Goal: Task Accomplishment & Management: Complete application form

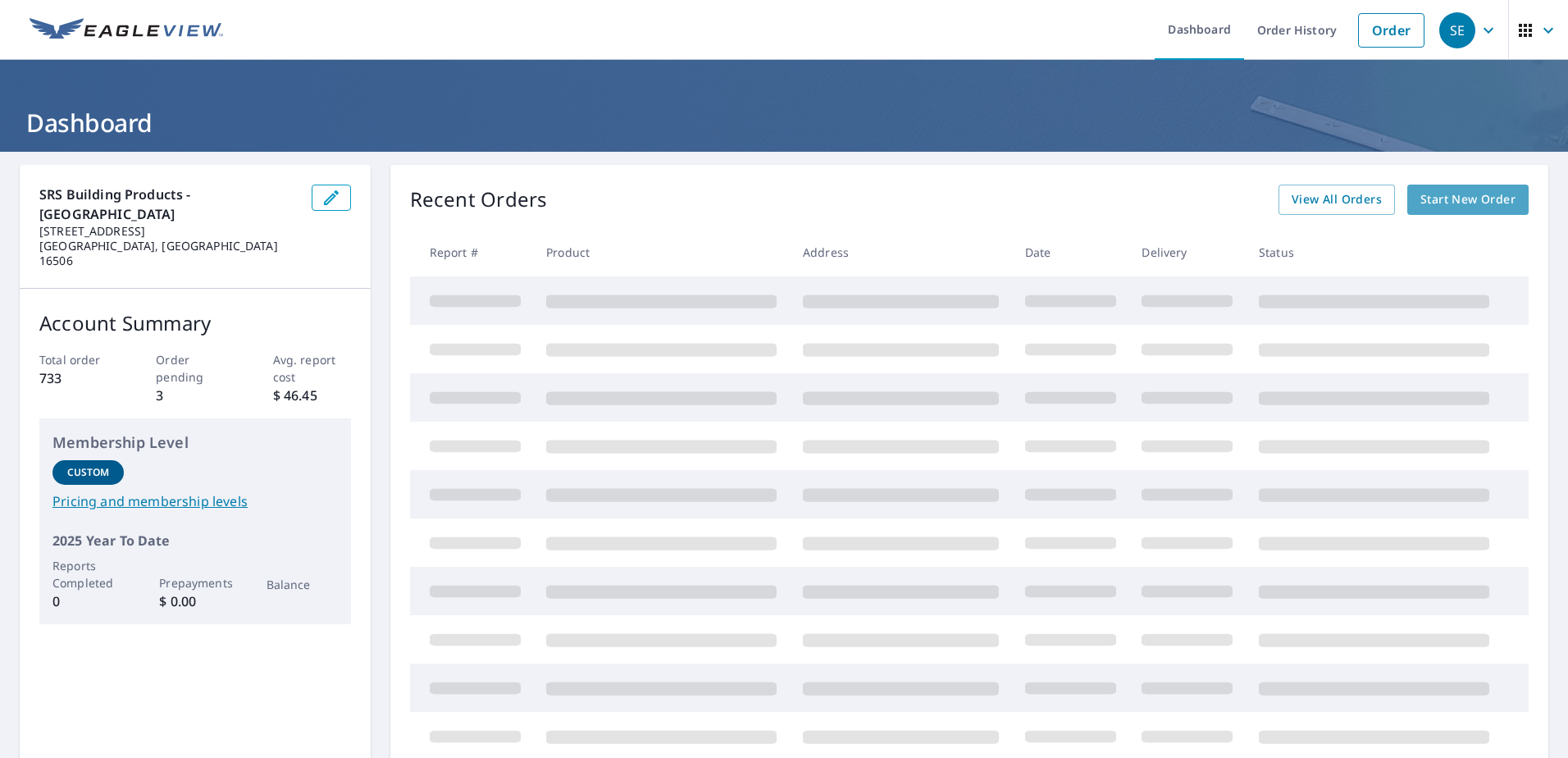
click at [1461, 201] on span "Start New Order" at bounding box center [1468, 199] width 95 height 20
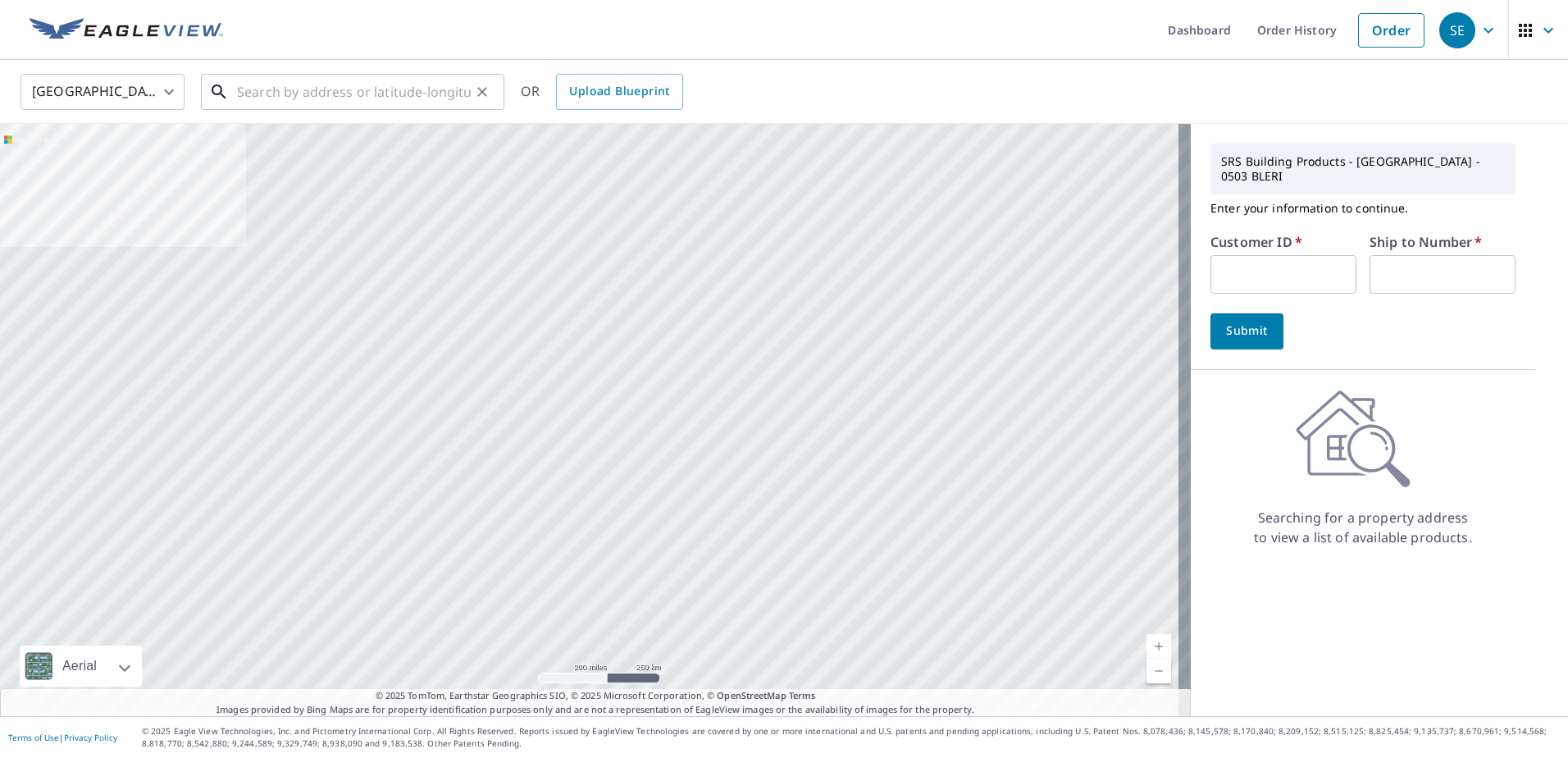
click at [327, 94] on input "text" at bounding box center [354, 92] width 234 height 46
type input "p"
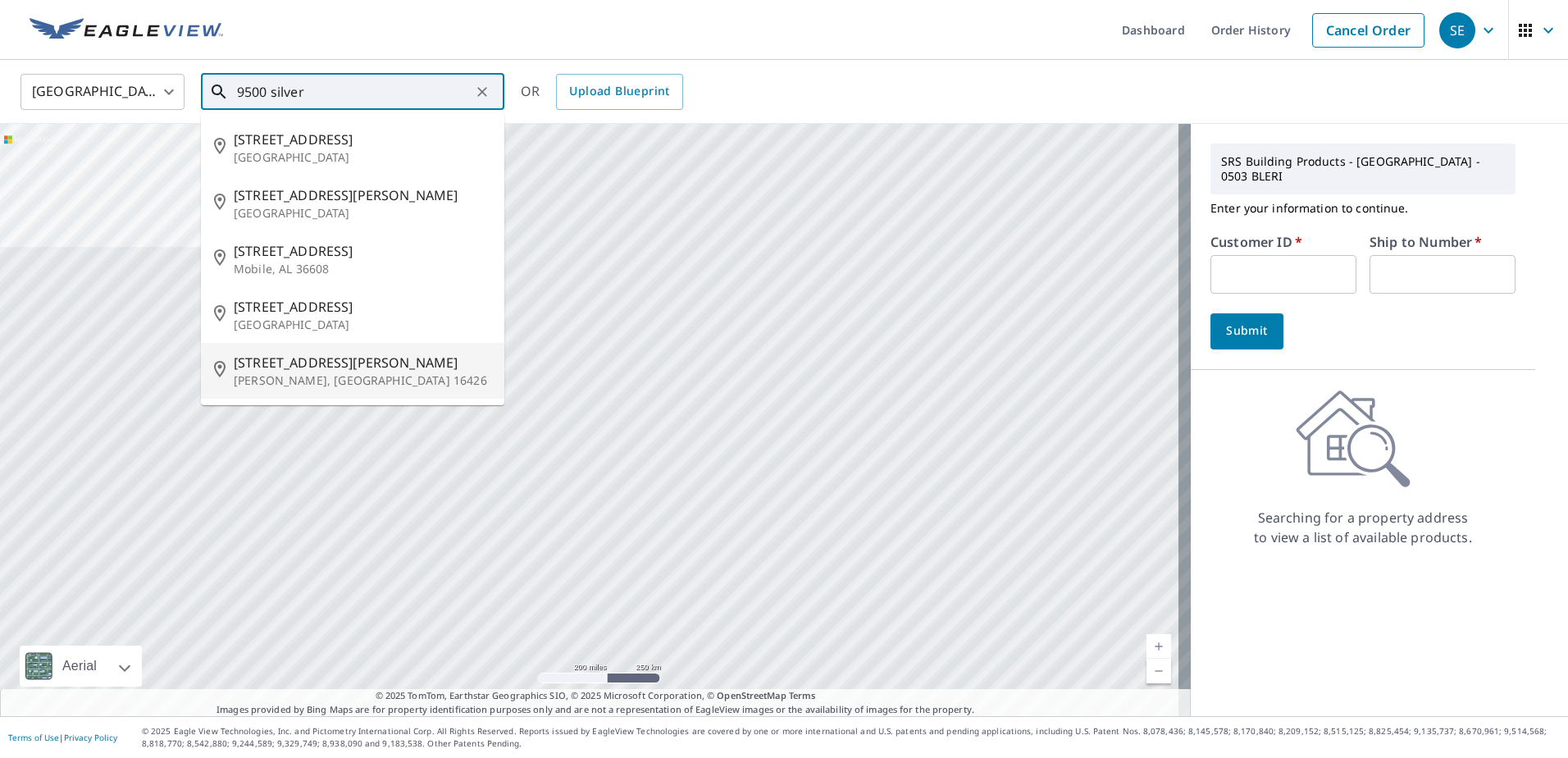
click at [273, 372] on p "[PERSON_NAME], [GEOGRAPHIC_DATA] 16426" at bounding box center [363, 380] width 258 height 17
type input "[STREET_ADDRESS][PERSON_NAME][PERSON_NAME]"
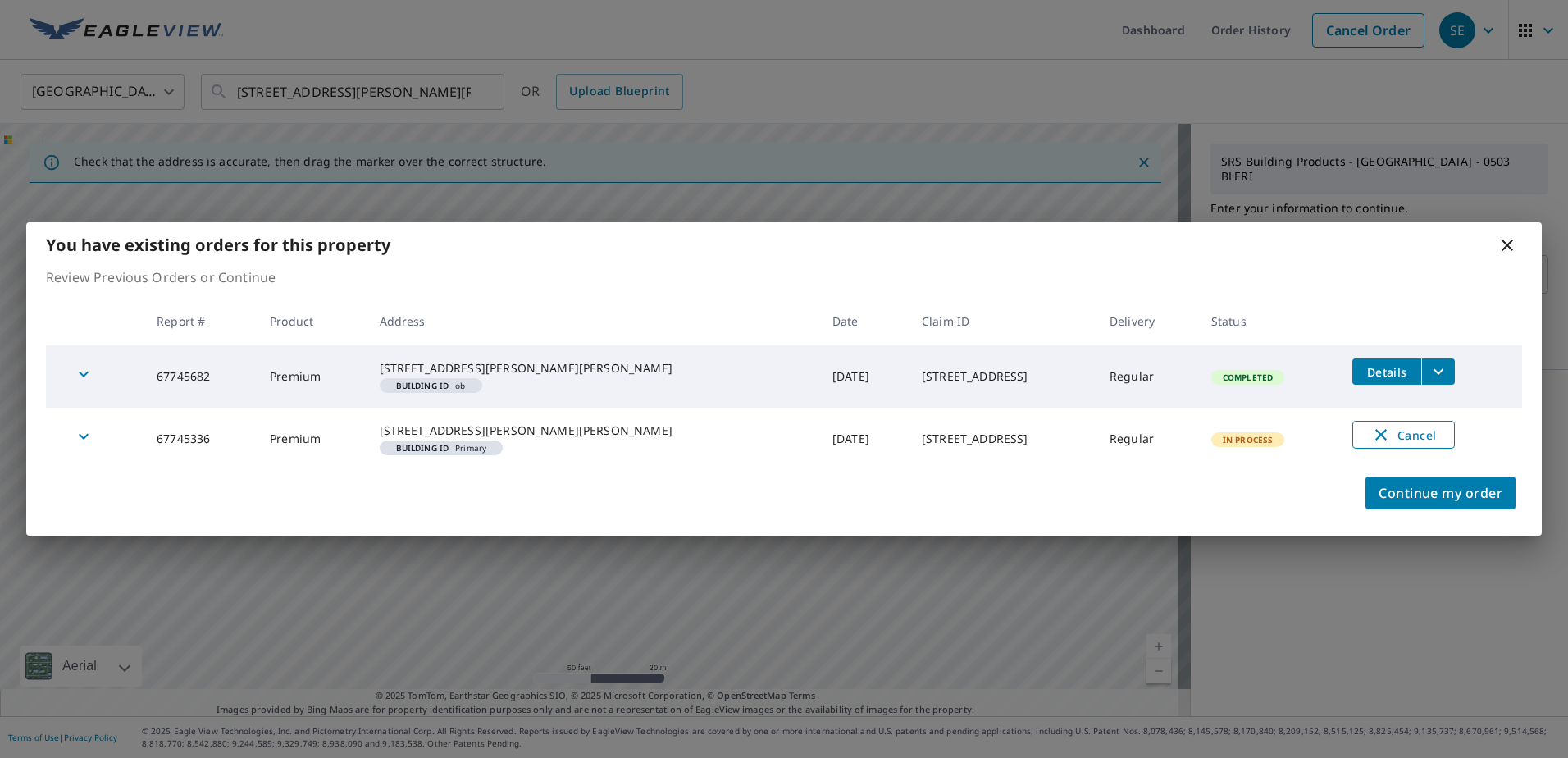
click at [1375, 432] on icon "button" at bounding box center [1381, 434] width 11 height 11
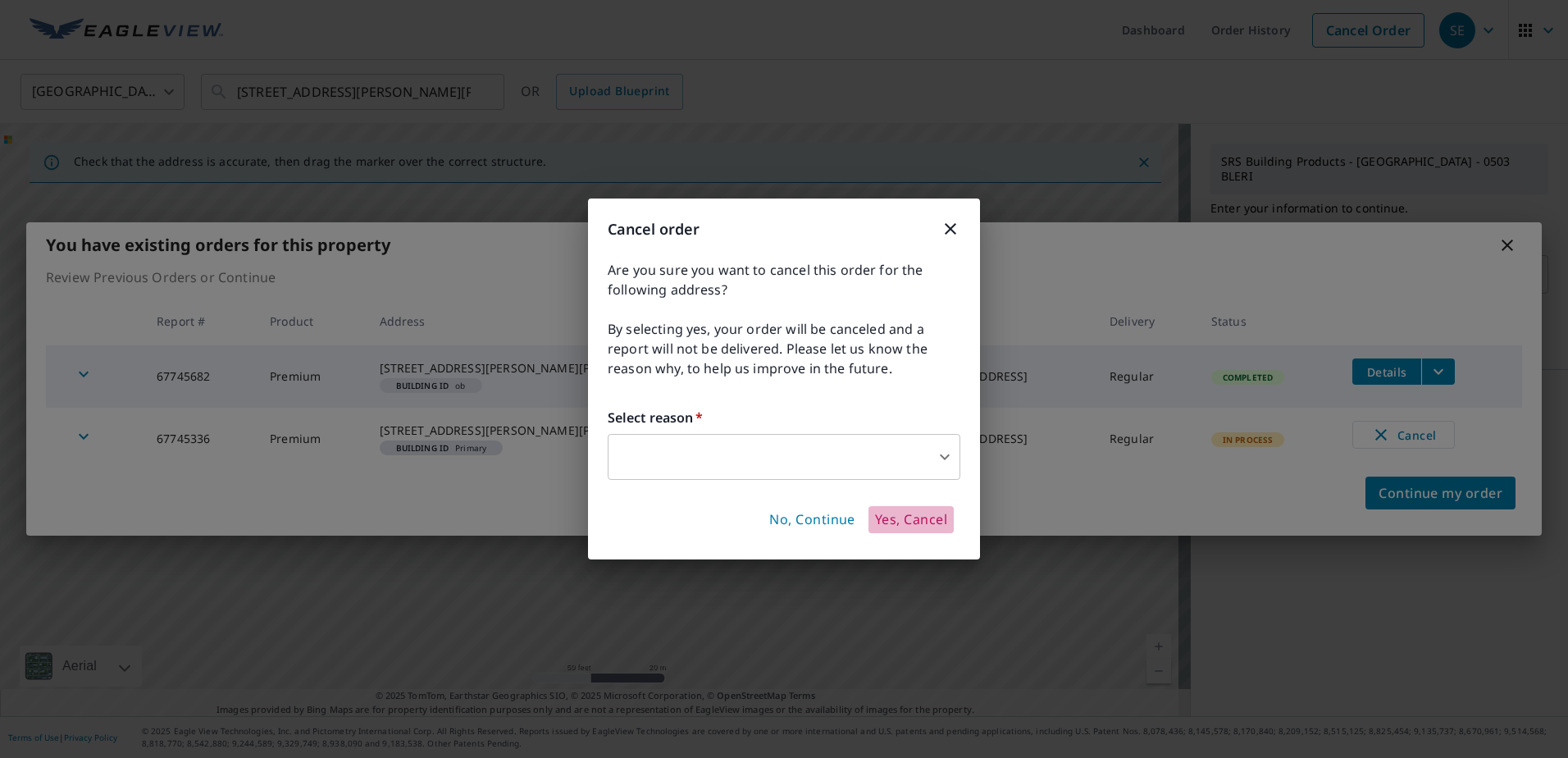
click at [907, 519] on span "Yes, Cancel" at bounding box center [911, 520] width 72 height 18
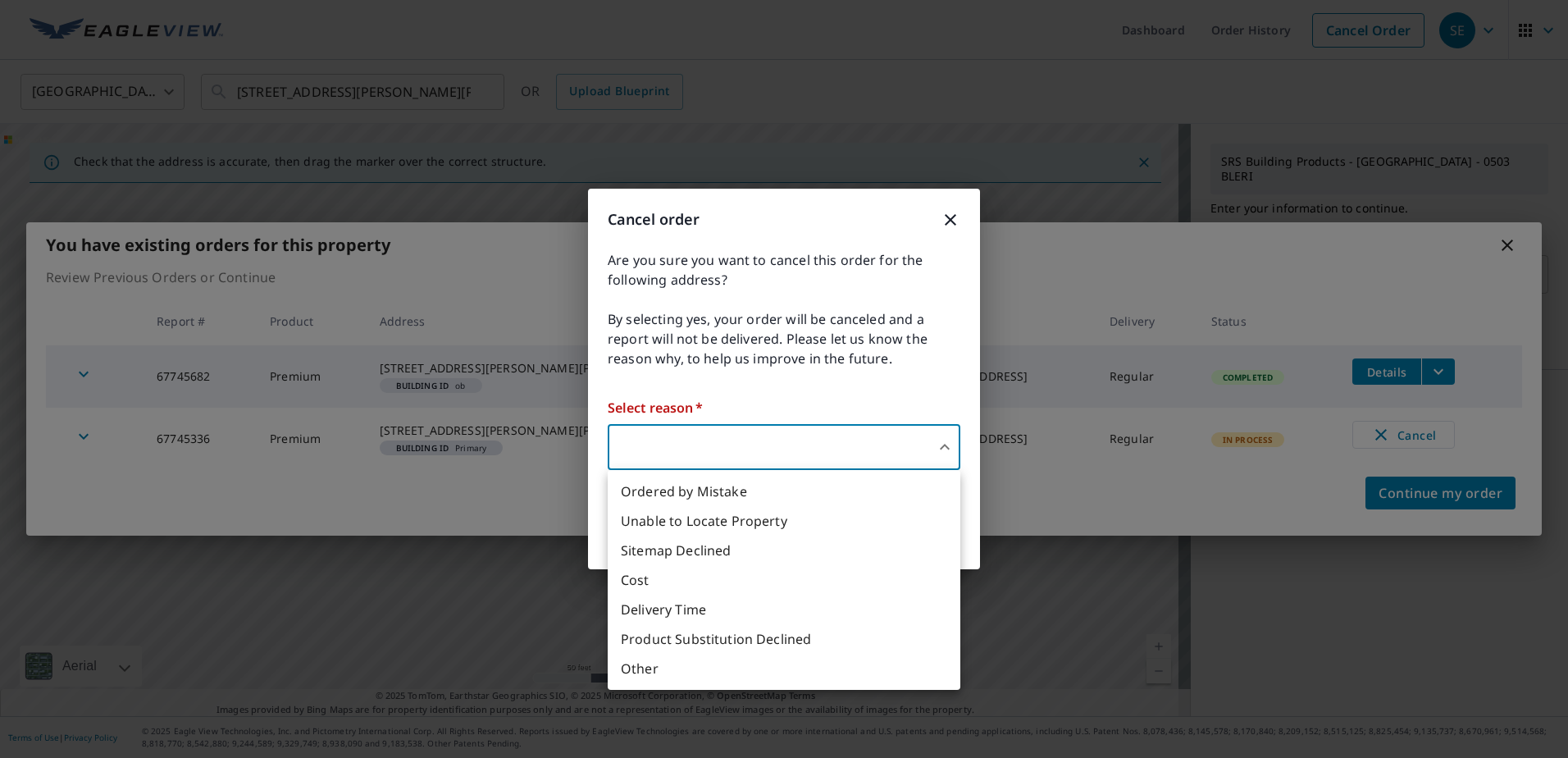
click at [945, 438] on body "SE SE Dashboard Order History Cancel Order SE [GEOGRAPHIC_DATA] [GEOGRAPHIC_DAT…" at bounding box center [784, 379] width 1568 height 758
click at [662, 489] on li "Ordered by Mistake" at bounding box center [784, 492] width 353 height 30
type input "30"
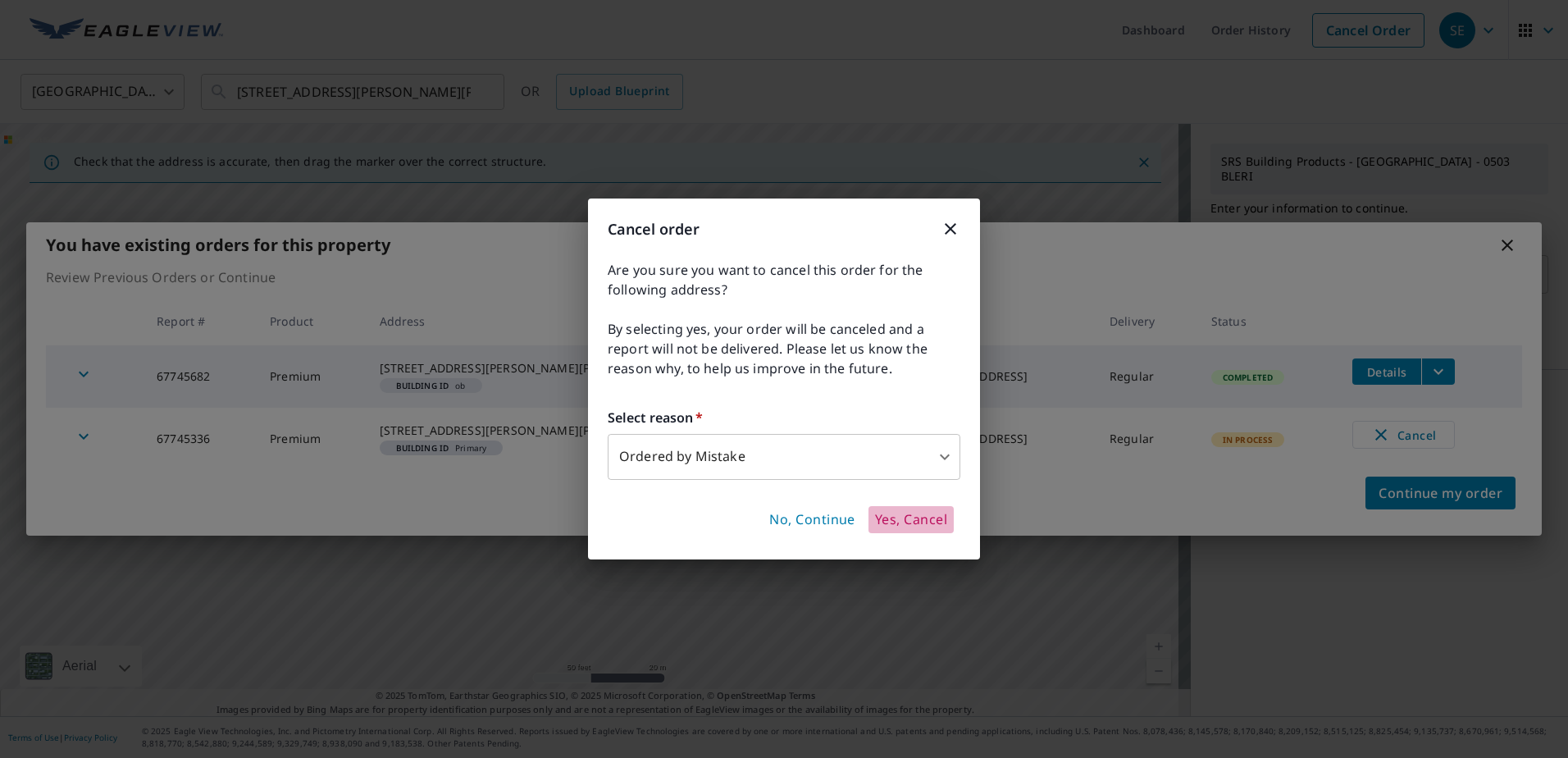
click at [912, 520] on span "Yes, Cancel" at bounding box center [911, 520] width 72 height 18
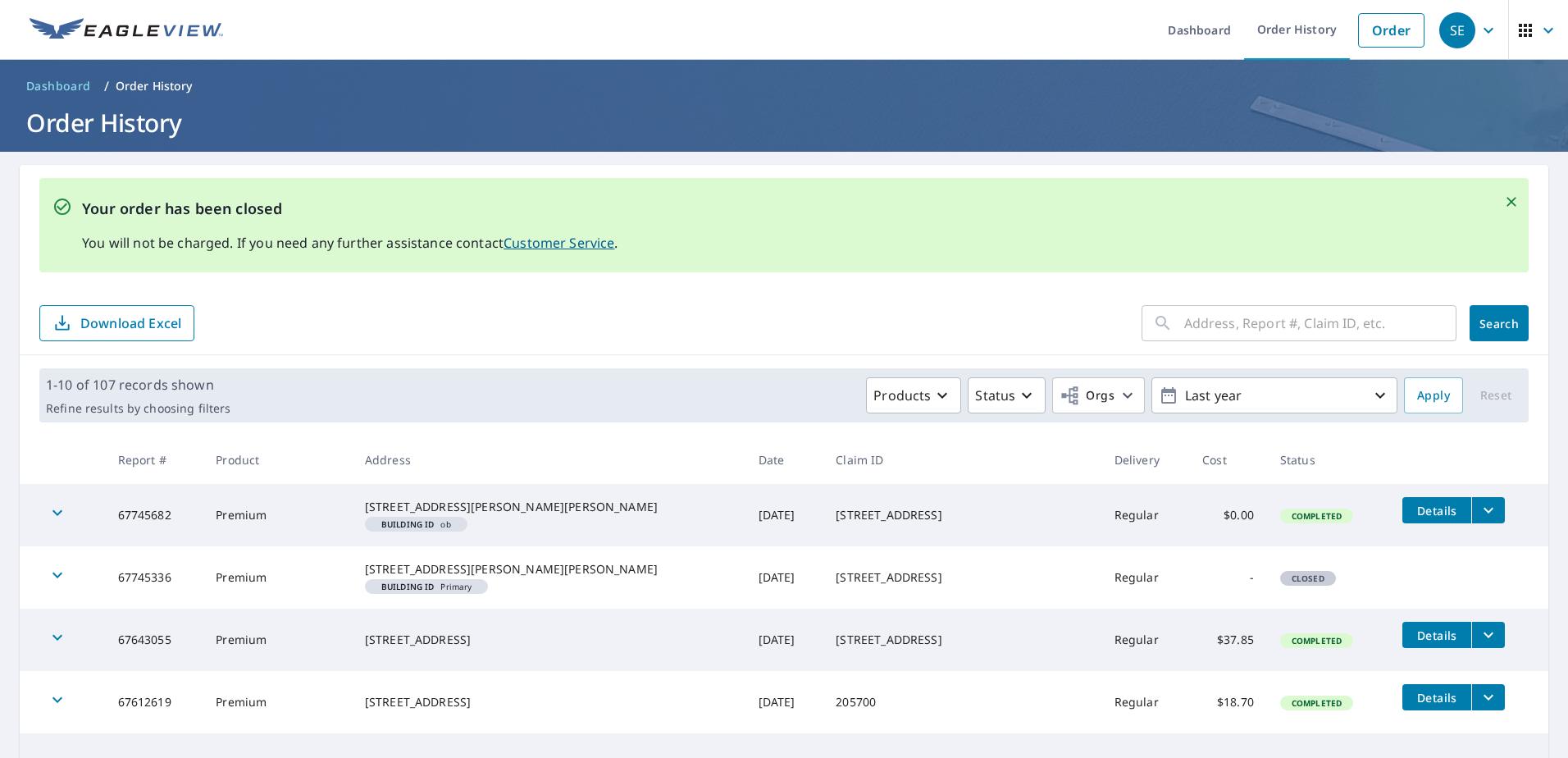
drag, startPoint x: 121, startPoint y: 21, endPoint x: 140, endPoint y: 21, distance: 19.0
click at [121, 21] on img at bounding box center [127, 31] width 194 height 25
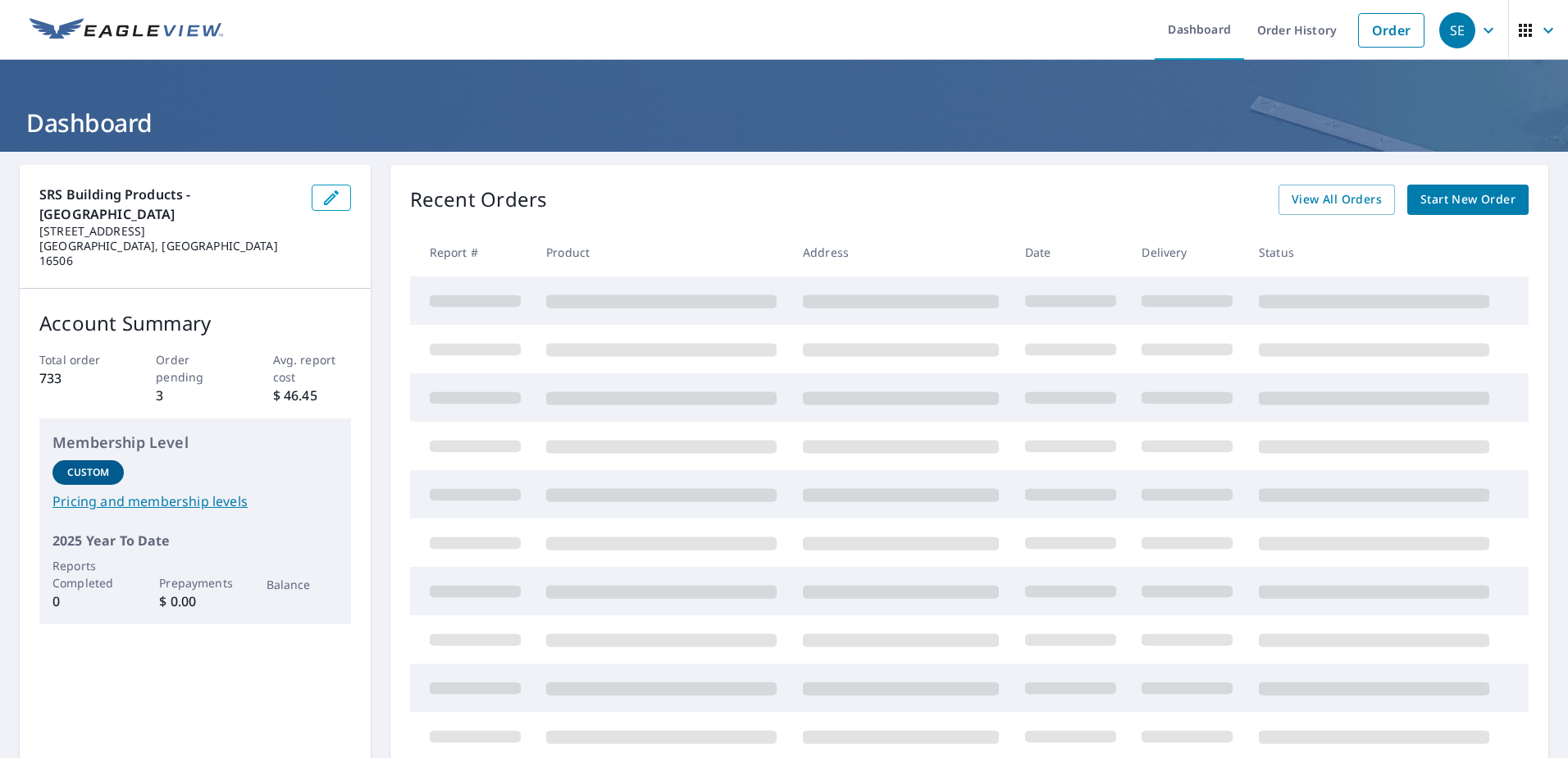
click at [1464, 198] on span "Start New Order" at bounding box center [1468, 199] width 95 height 20
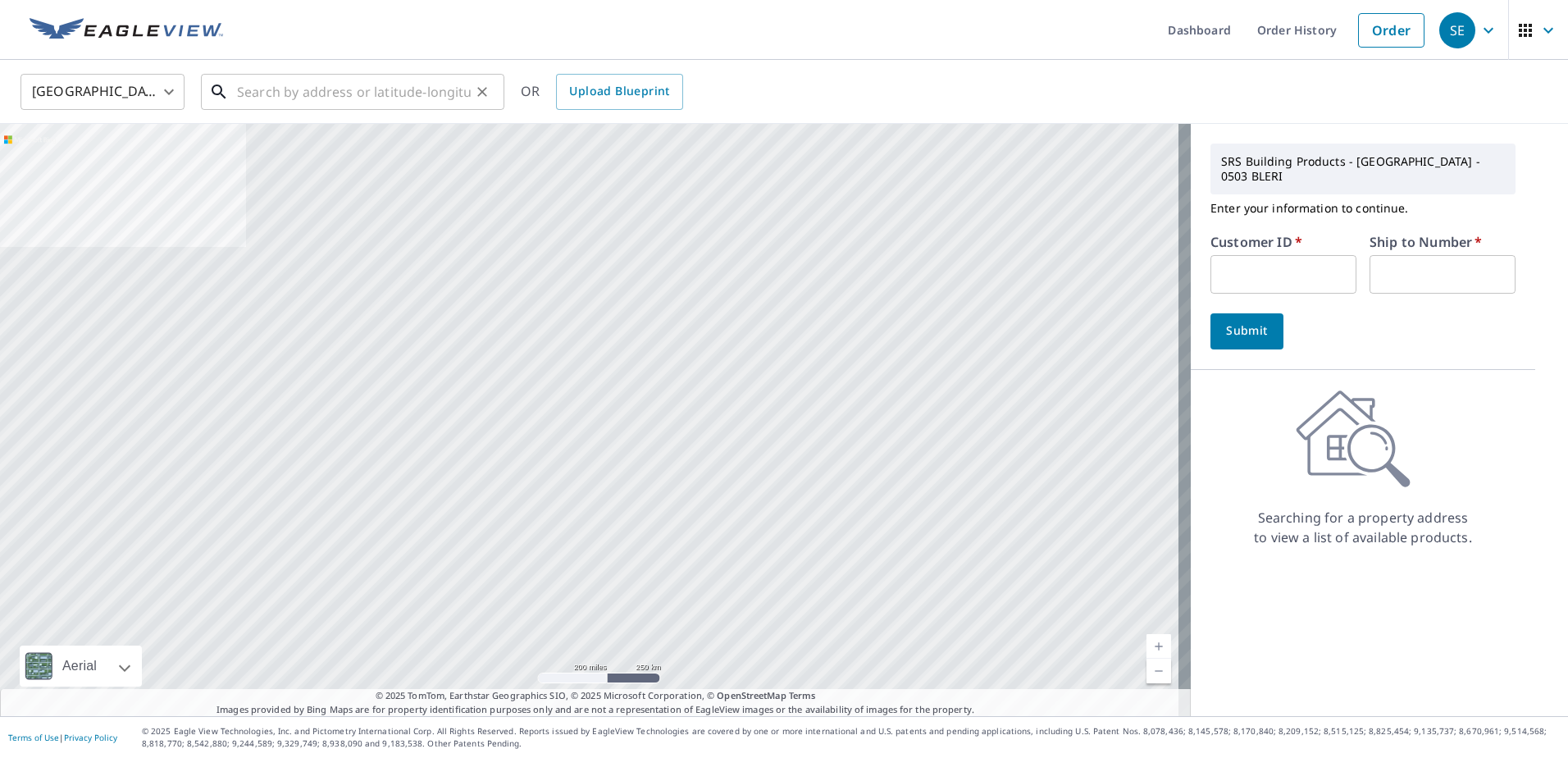
click at [371, 92] on input "text" at bounding box center [354, 92] width 234 height 46
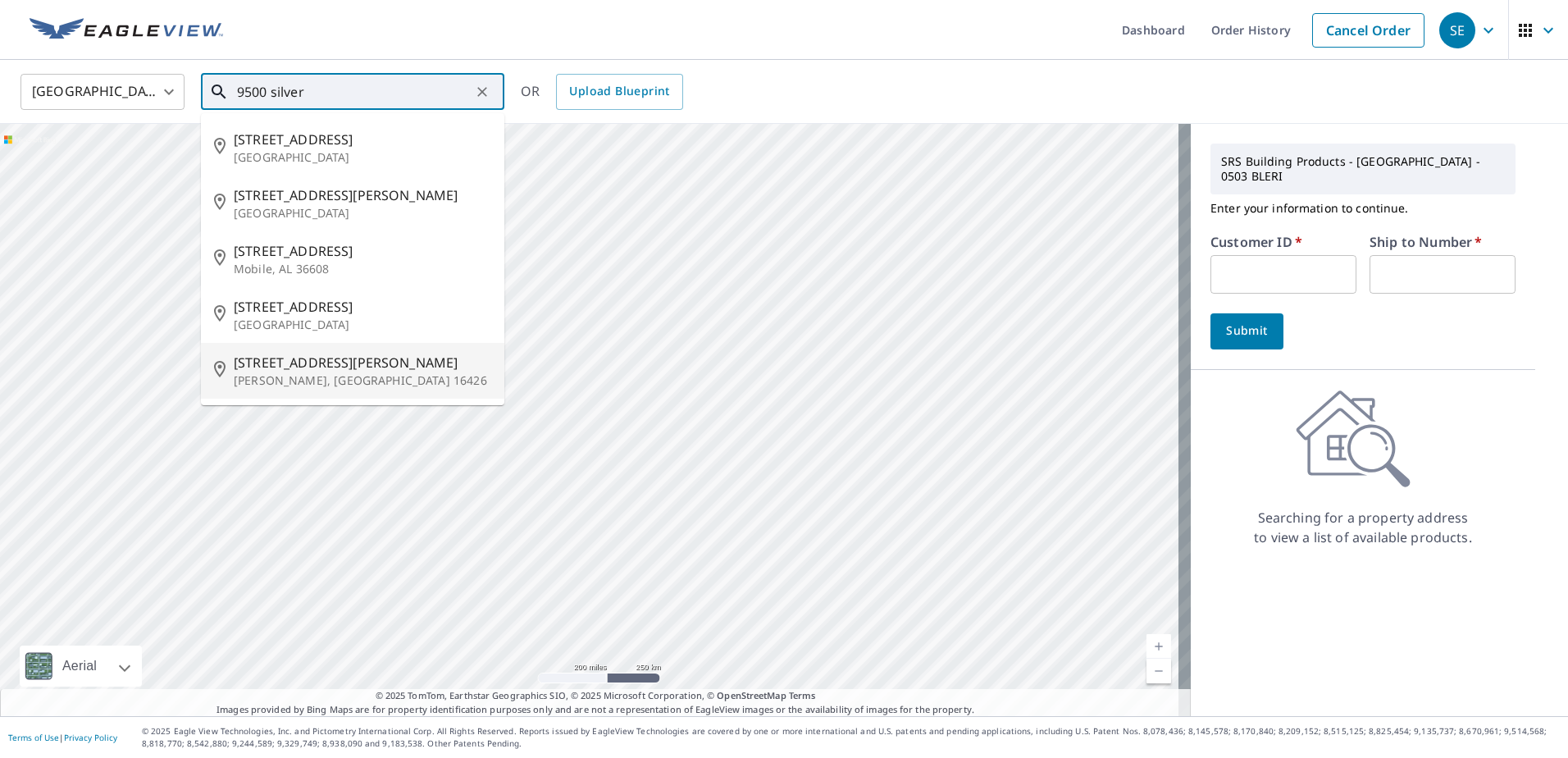
click at [293, 357] on span "[STREET_ADDRESS][PERSON_NAME]" at bounding box center [363, 363] width 258 height 19
type input "[STREET_ADDRESS][PERSON_NAME][PERSON_NAME]"
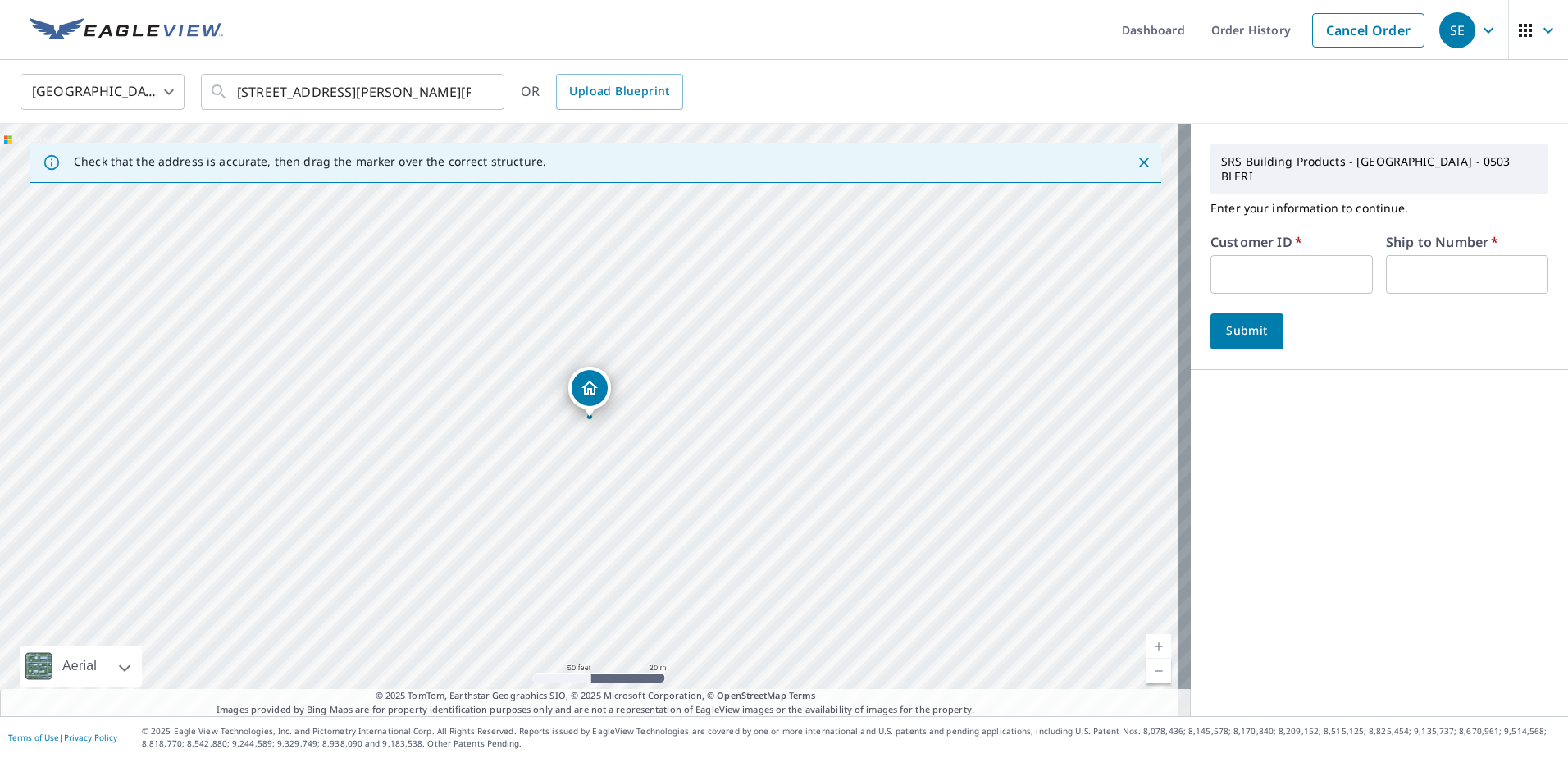
drag, startPoint x: 603, startPoint y: 411, endPoint x: 624, endPoint y: 412, distance: 21.0
click at [624, 412] on div "[STREET_ADDRESS][PERSON_NAME][PERSON_NAME]" at bounding box center [595, 420] width 1191 height 592
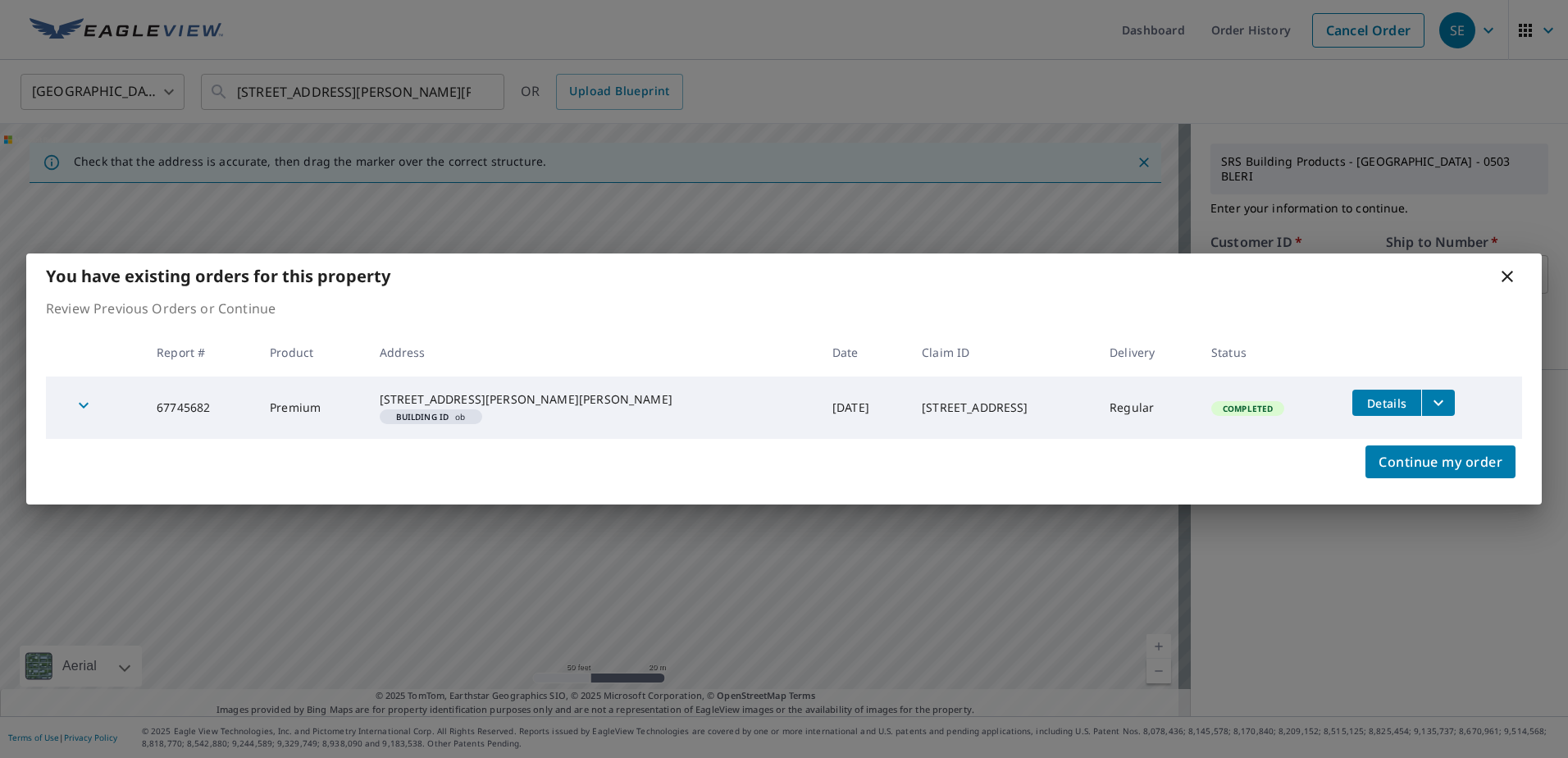
click at [1511, 267] on icon at bounding box center [1507, 276] width 19 height 19
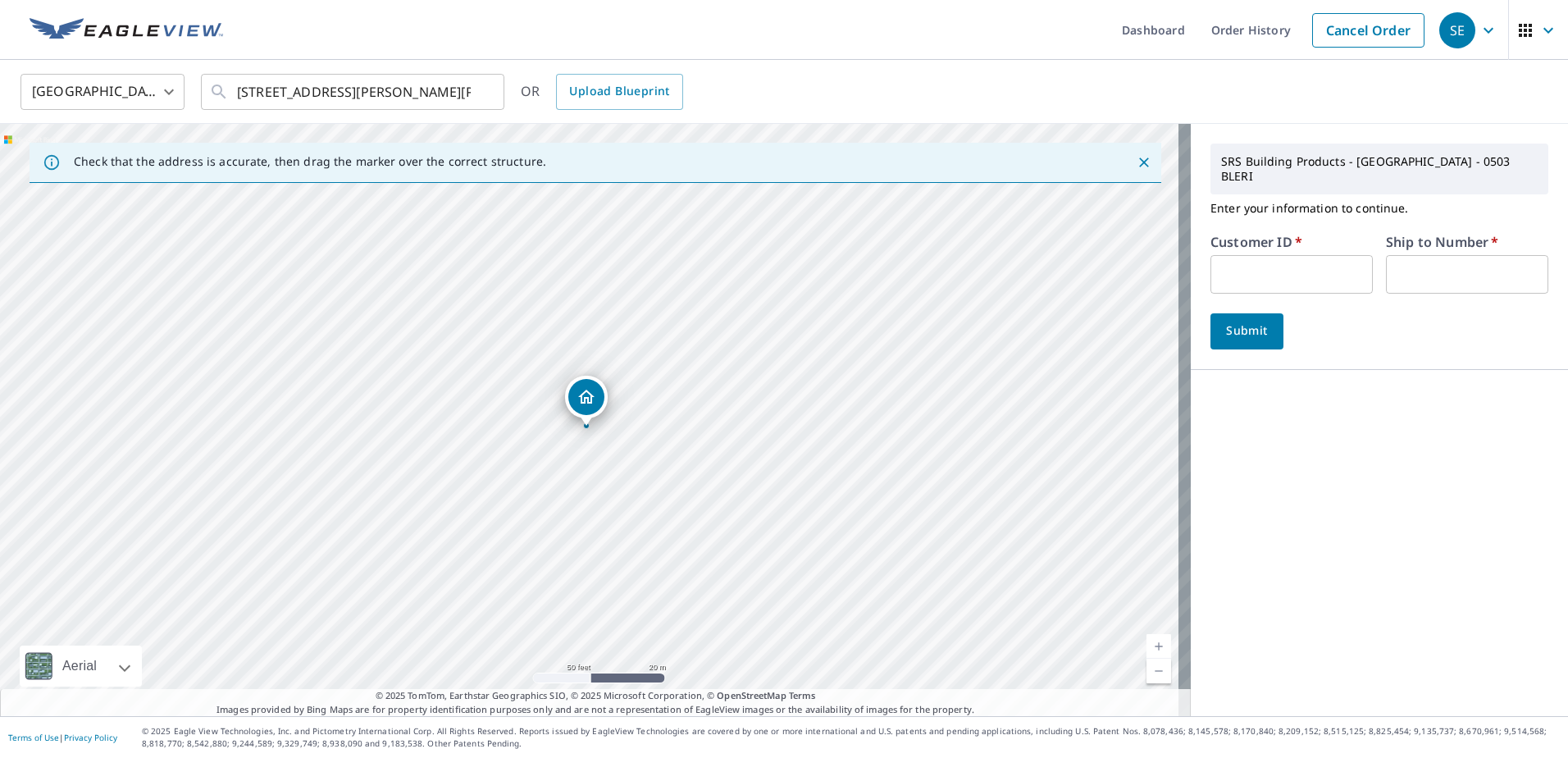
drag, startPoint x: 583, startPoint y: 388, endPoint x: 579, endPoint y: 397, distance: 9.8
drag, startPoint x: 771, startPoint y: 361, endPoint x: 795, endPoint y: 351, distance: 26.0
click at [795, 351] on div "[STREET_ADDRESS][PERSON_NAME][PERSON_NAME]" at bounding box center [595, 420] width 1191 height 592
